Goal: Task Accomplishment & Management: Use online tool/utility

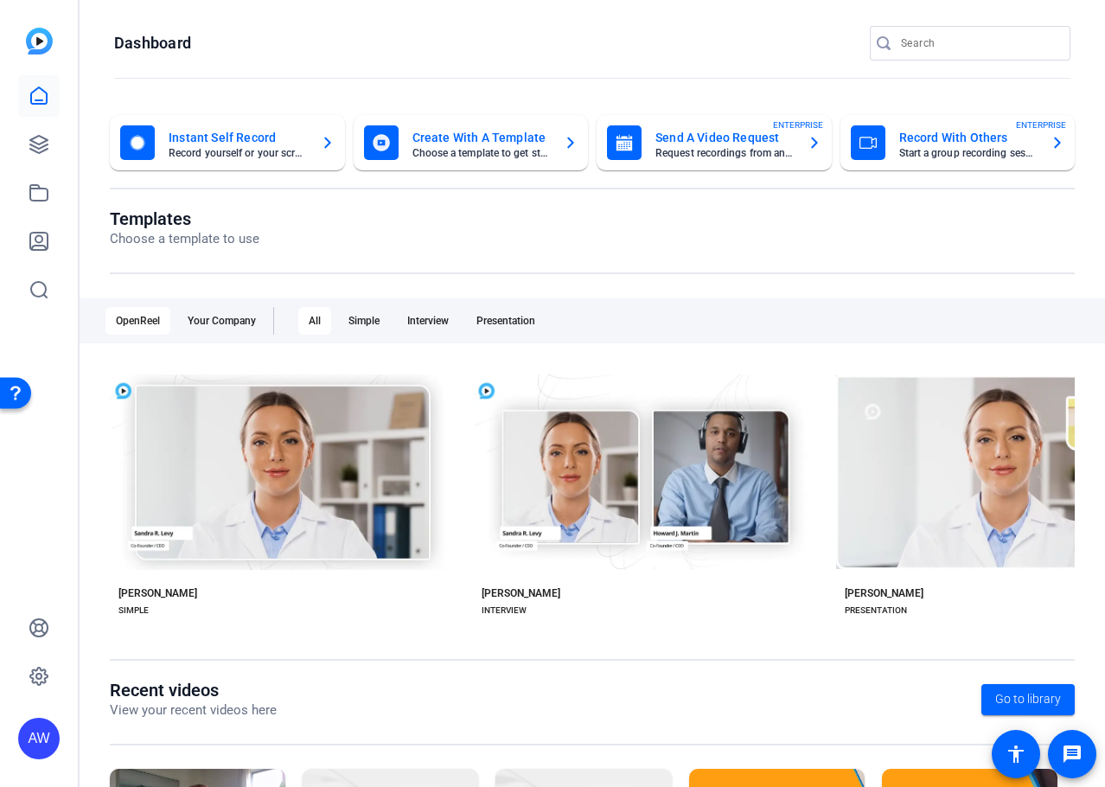
click at [63, 240] on div "AW" at bounding box center [39, 393] width 78 height 787
click at [49, 243] on link at bounding box center [38, 240] width 41 height 41
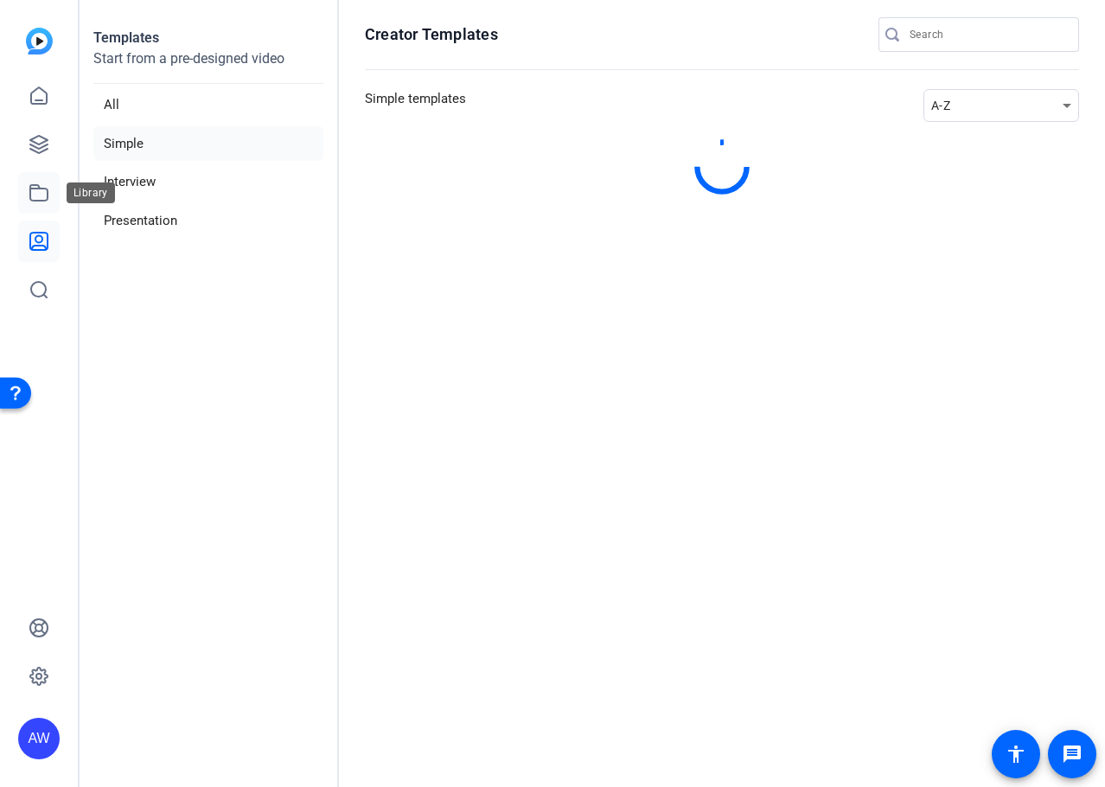
click at [41, 181] on link at bounding box center [38, 192] width 41 height 41
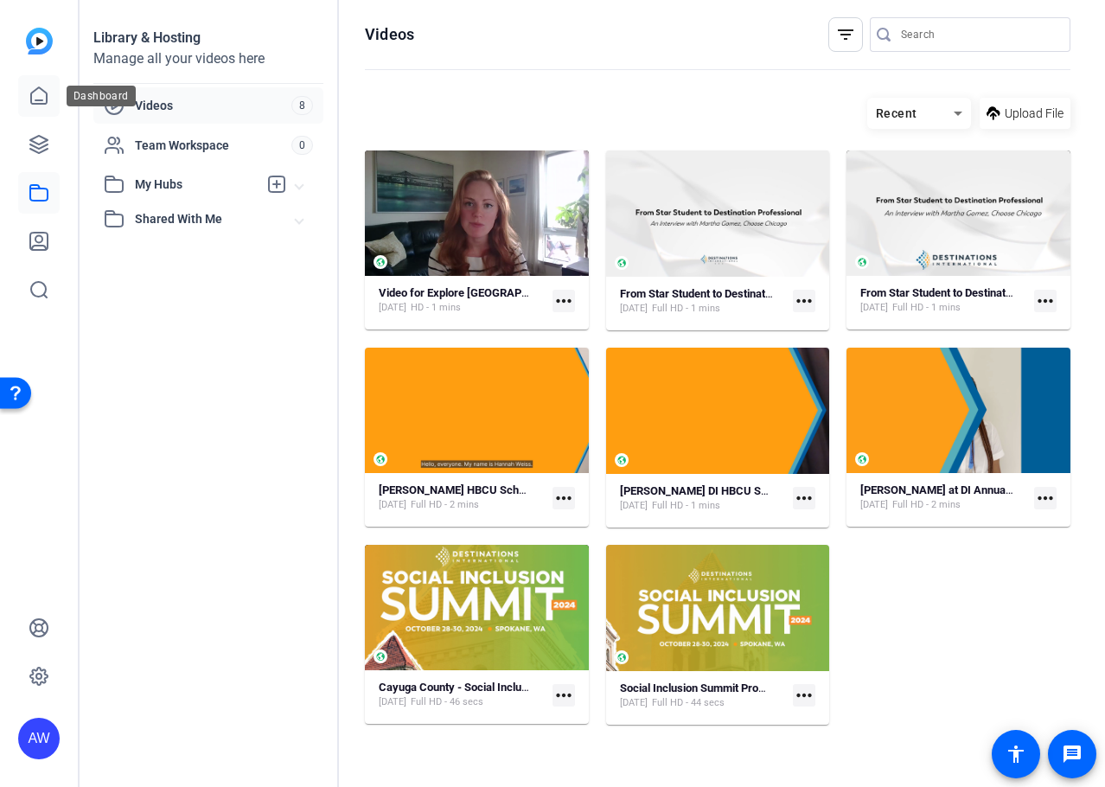
click at [40, 79] on link at bounding box center [38, 95] width 41 height 41
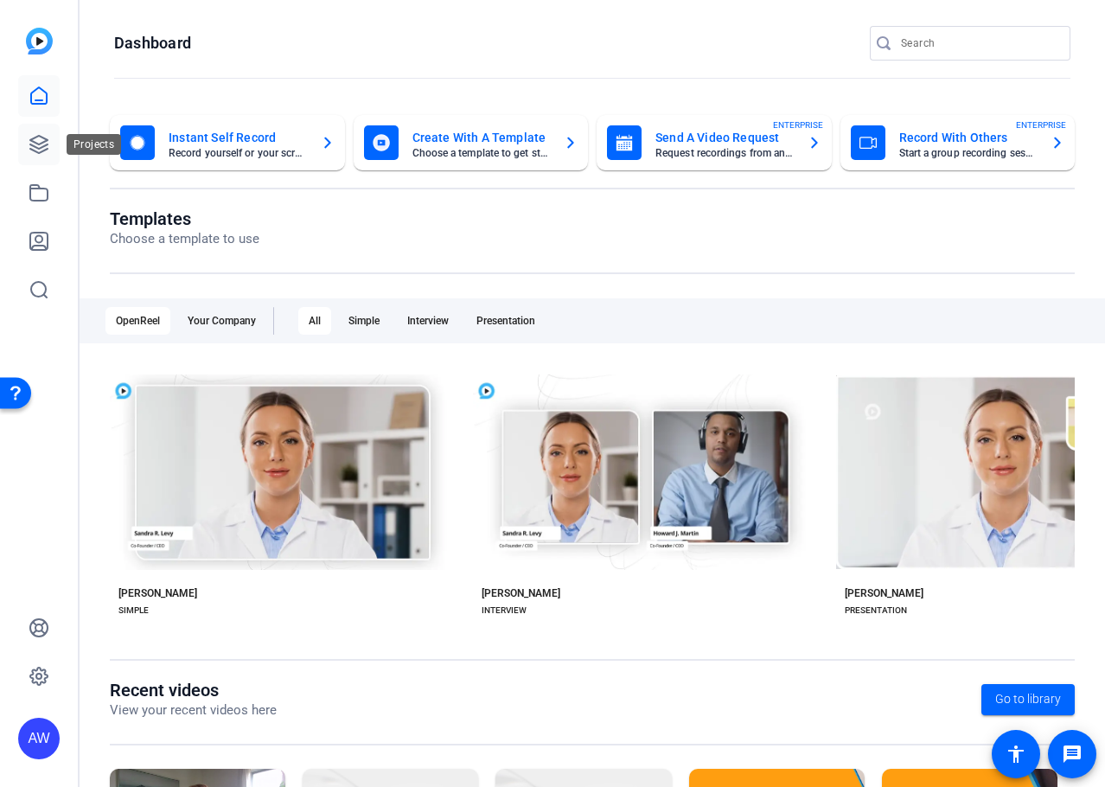
click at [38, 139] on icon at bounding box center [39, 144] width 21 height 21
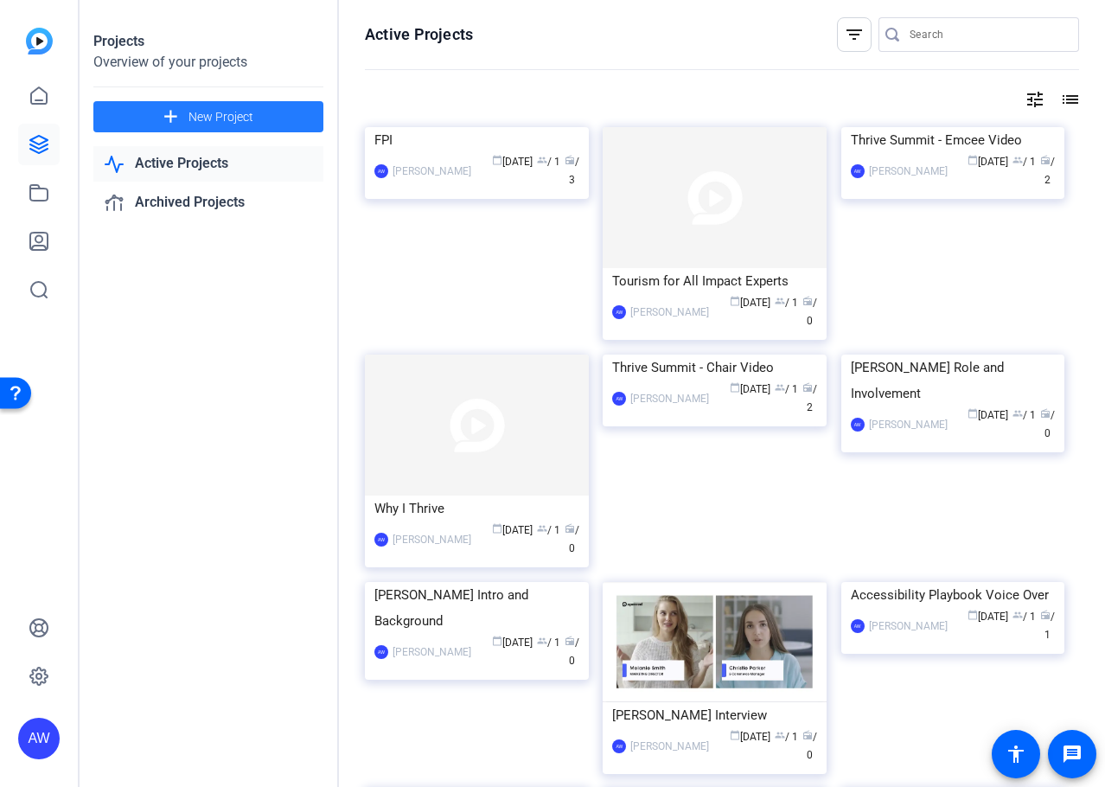
click at [220, 120] on span "New Project" at bounding box center [220, 117] width 65 height 18
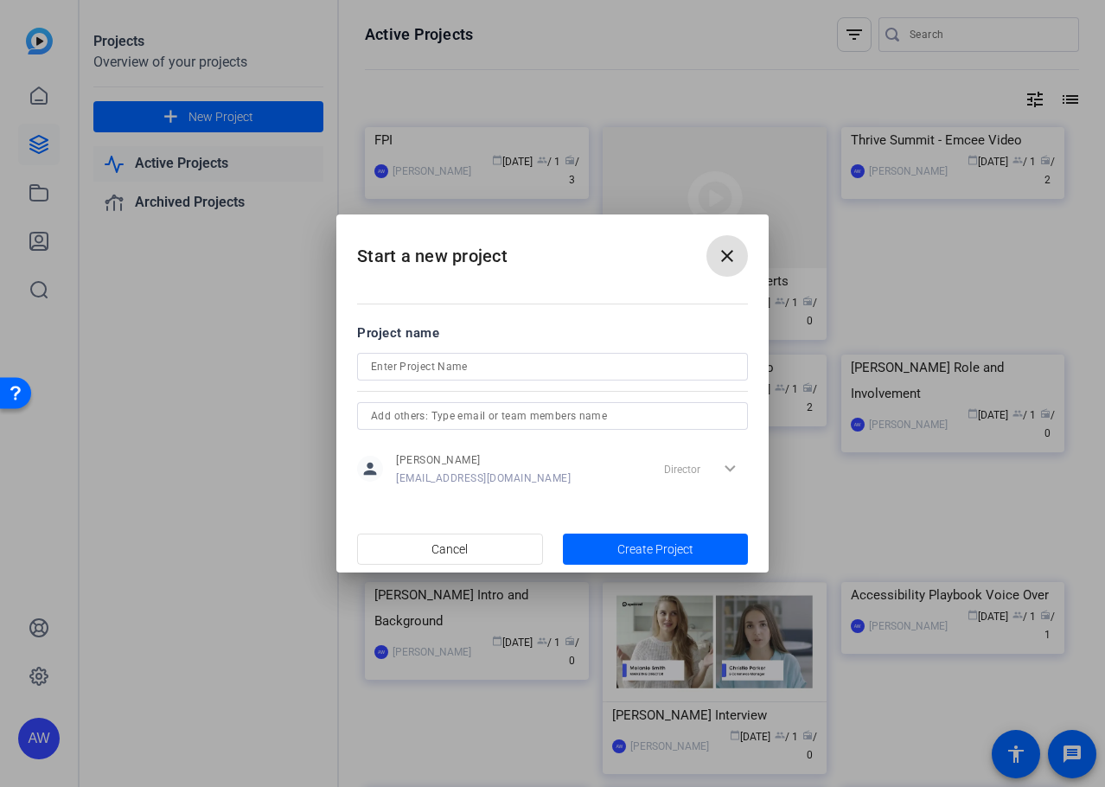
click at [194, 284] on div at bounding box center [552, 393] width 1105 height 787
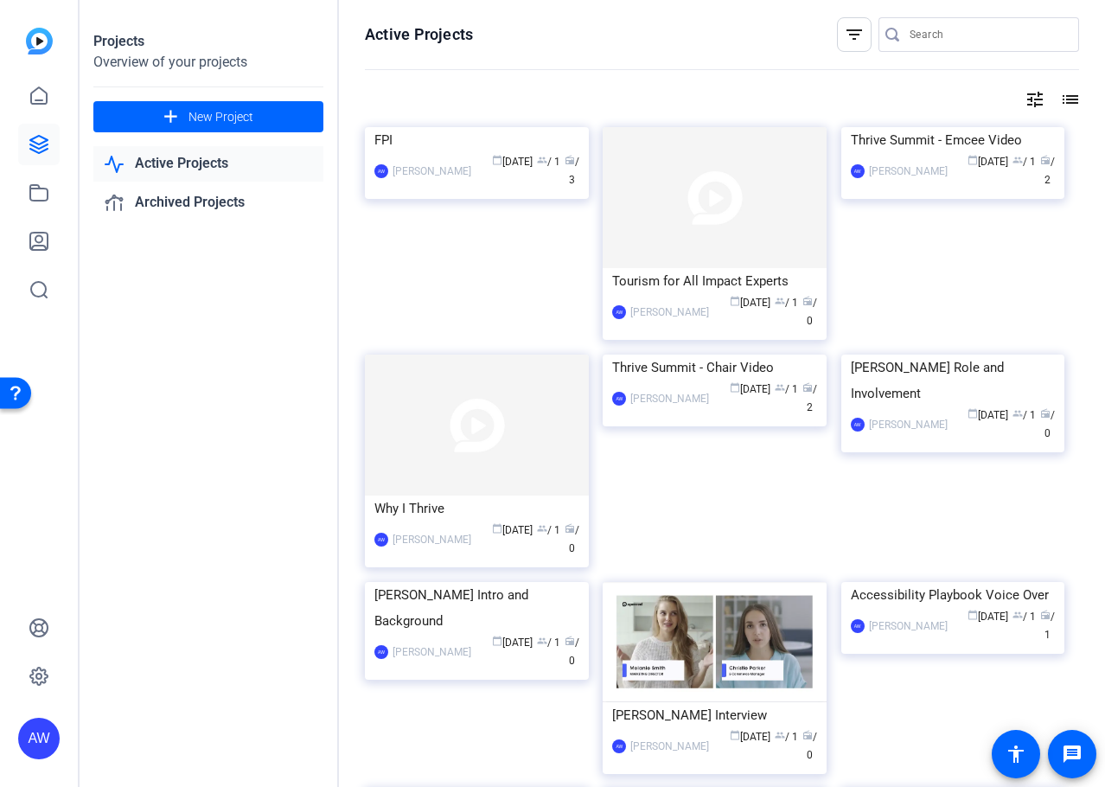
click at [40, 44] on img at bounding box center [39, 41] width 27 height 27
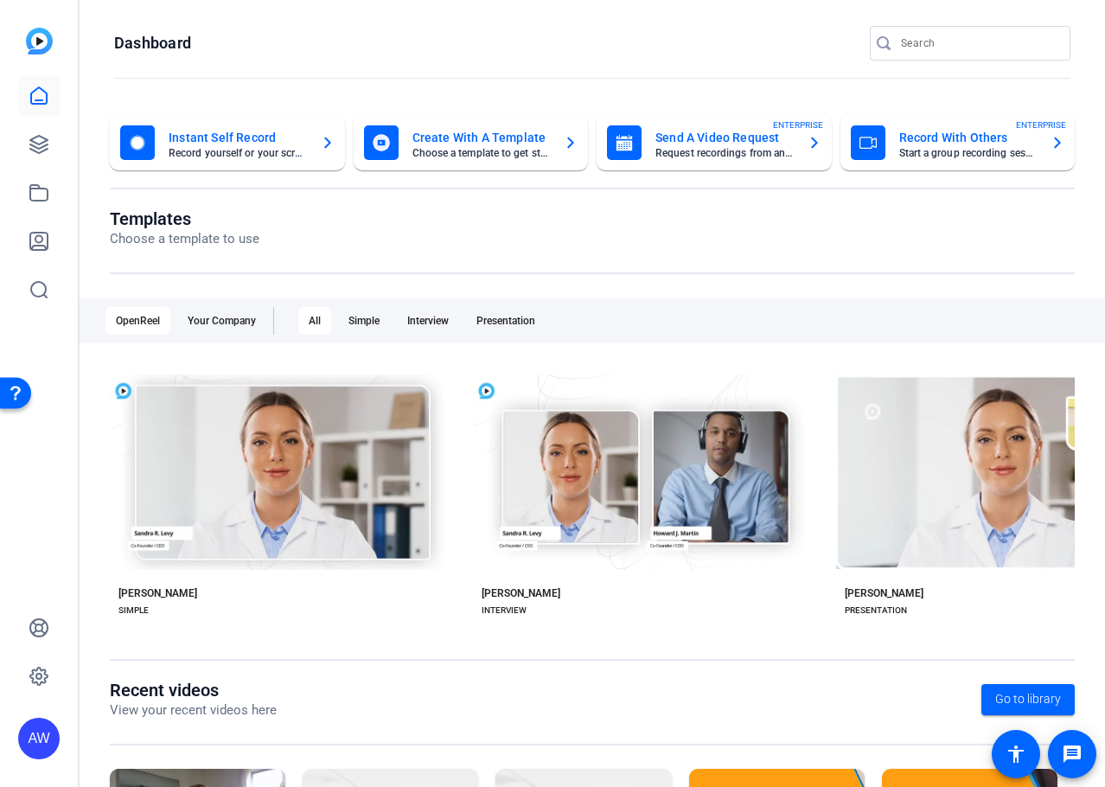
click at [696, 156] on mat-card-subtitle "Request recordings from anyone, anywhere" at bounding box center [724, 153] width 138 height 10
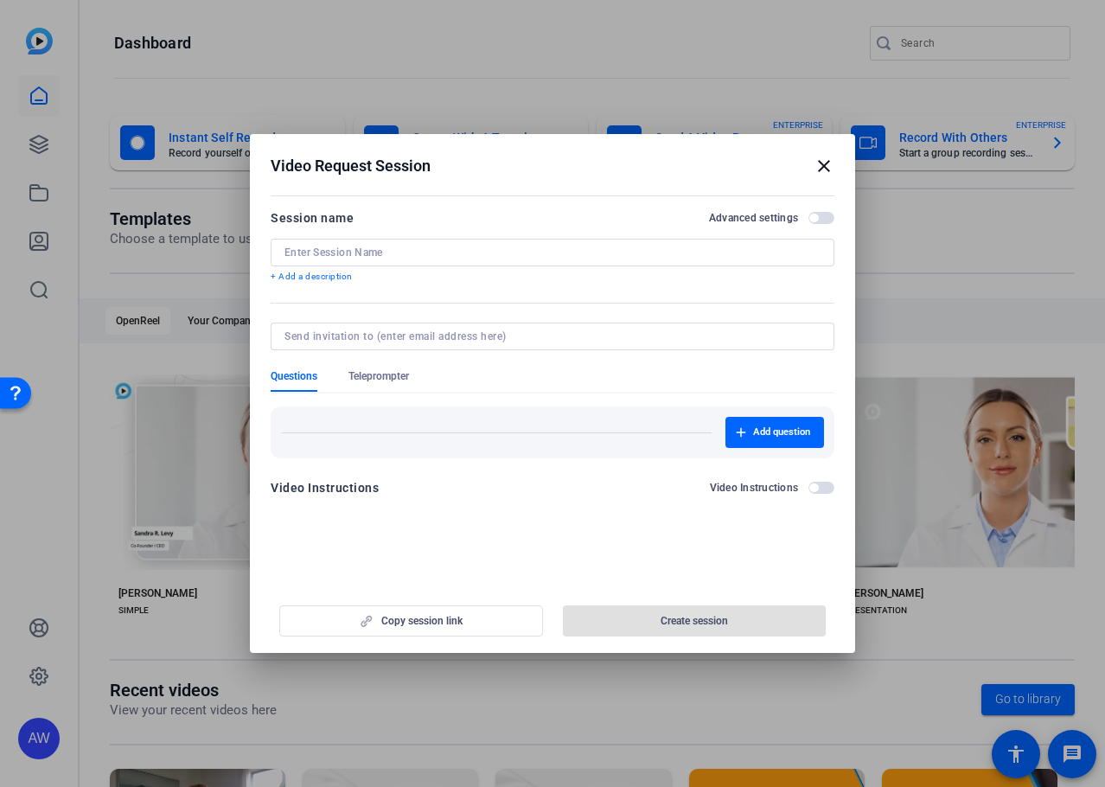
click at [390, 611] on div "Copy session link Create session" at bounding box center [553, 614] width 564 height 44
click at [343, 262] on div at bounding box center [552, 253] width 536 height 28
click at [723, 252] on input at bounding box center [552, 252] width 536 height 14
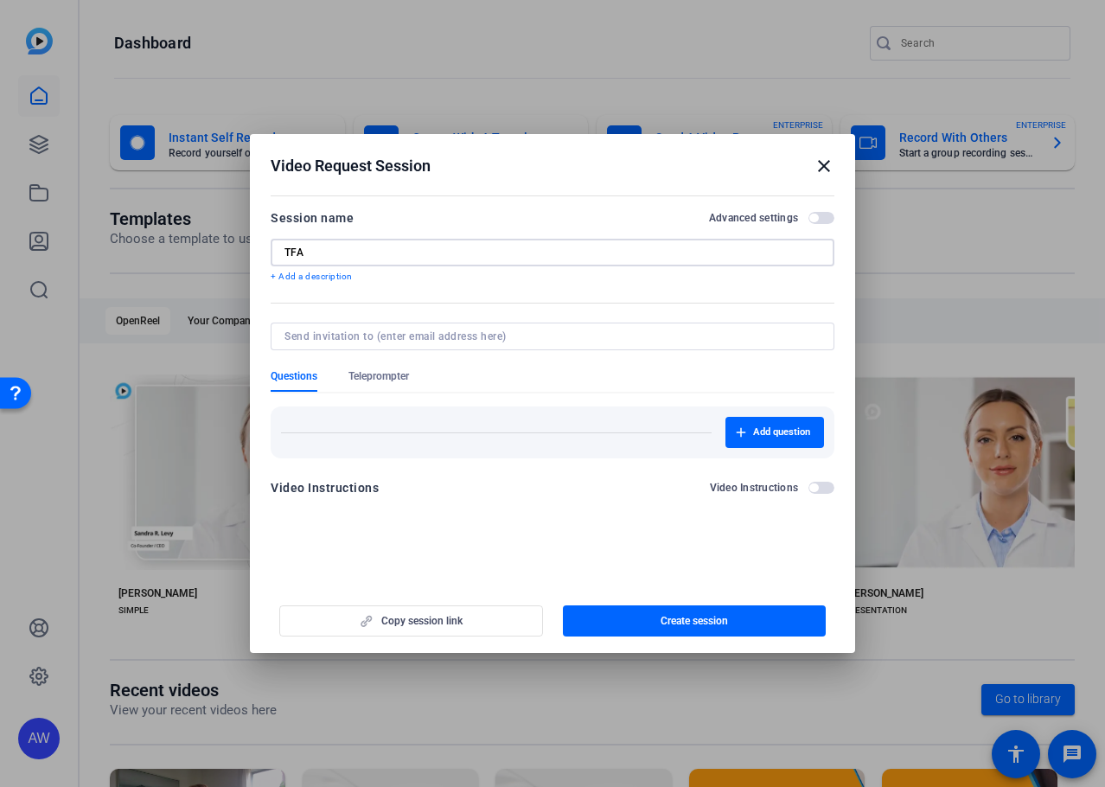
type input "TFA"
click at [344, 335] on input at bounding box center [548, 336] width 529 height 14
drag, startPoint x: 406, startPoint y: 626, endPoint x: 628, endPoint y: 543, distance: 236.3
click at [628, 543] on openreel-new-create-edit-ugc-session "Video Request Session close Session name Advanced settings TFA + Add a descript…" at bounding box center [552, 393] width 605 height 519
click at [590, 614] on span "button" at bounding box center [695, 620] width 264 height 41
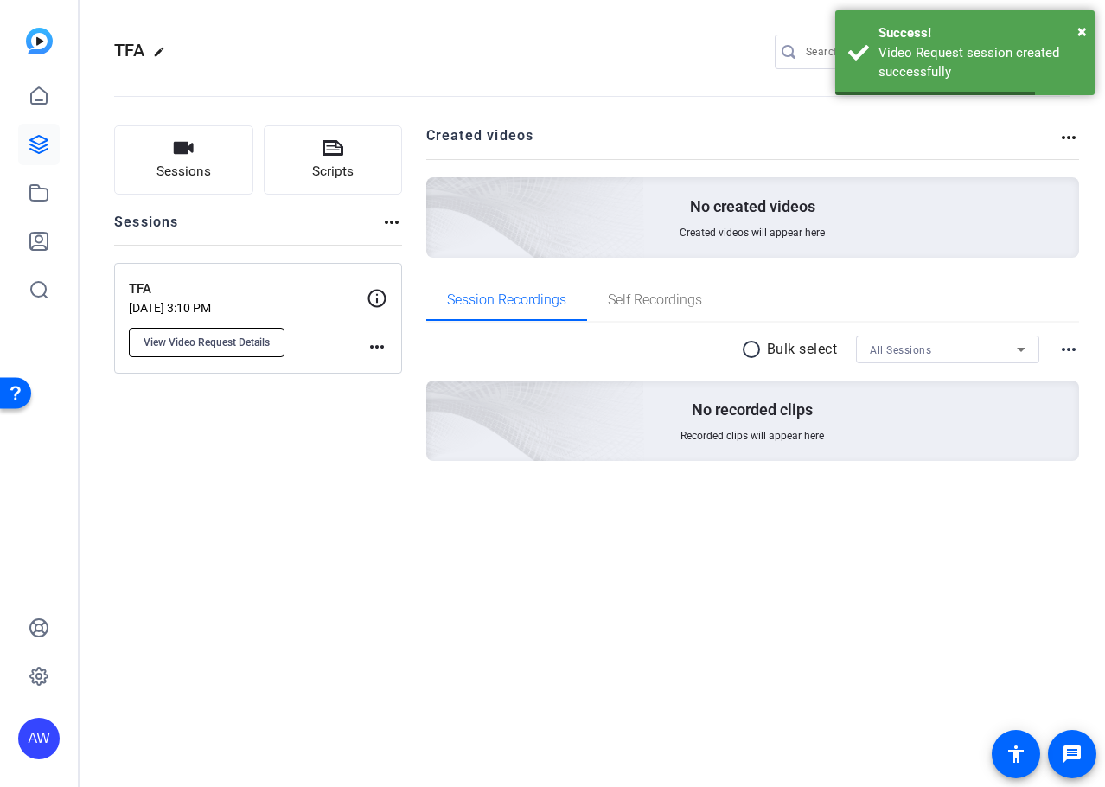
click at [186, 329] on button "View Video Request Details" at bounding box center [207, 342] width 156 height 29
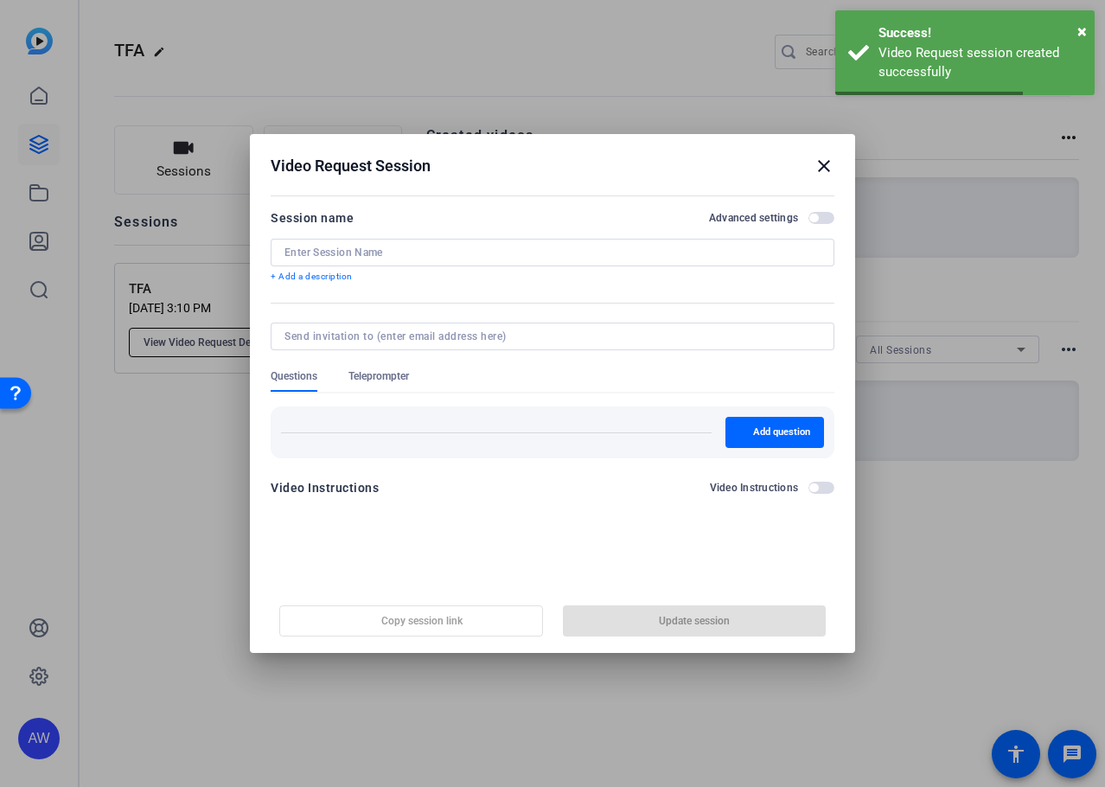
type input "TFA"
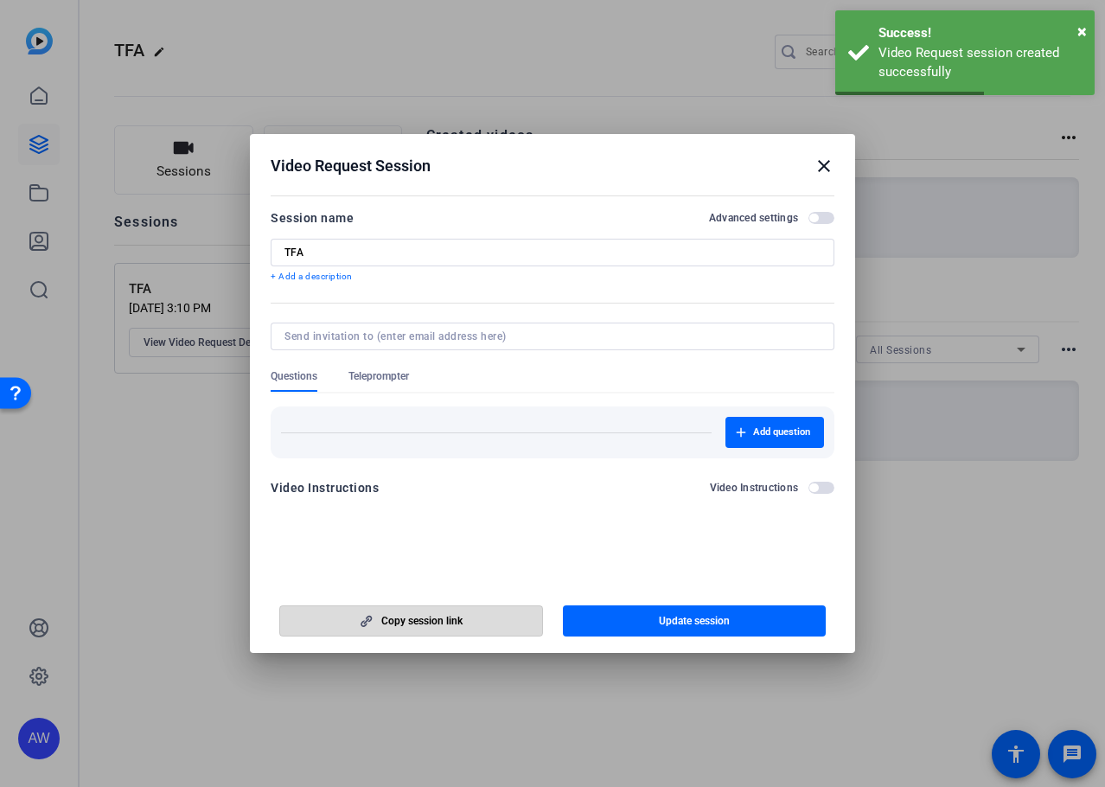
click at [398, 620] on span "Copy session link" at bounding box center [421, 621] width 81 height 14
